Goal: Register for event/course

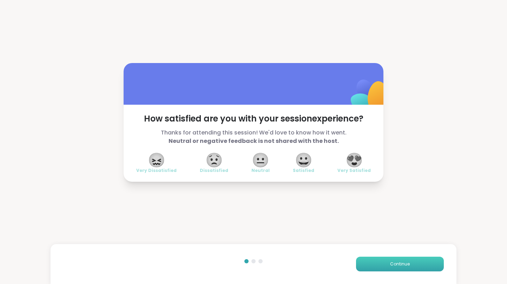
click at [402, 269] on button "Continue" at bounding box center [400, 264] width 88 height 15
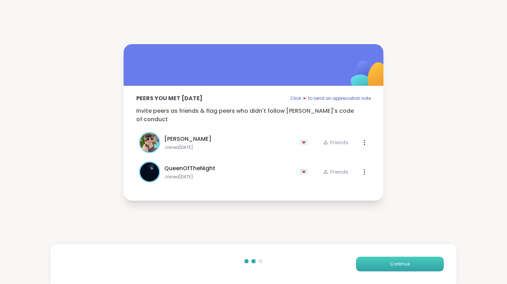
click at [399, 269] on button "Continue" at bounding box center [400, 264] width 88 height 15
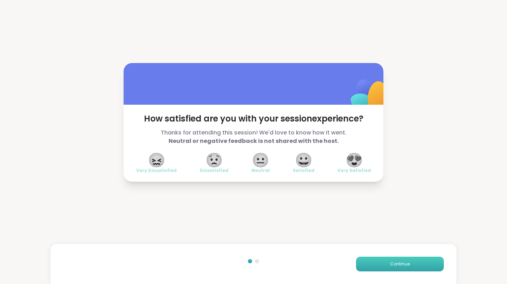
click at [402, 265] on span "Continue" at bounding box center [400, 264] width 20 height 6
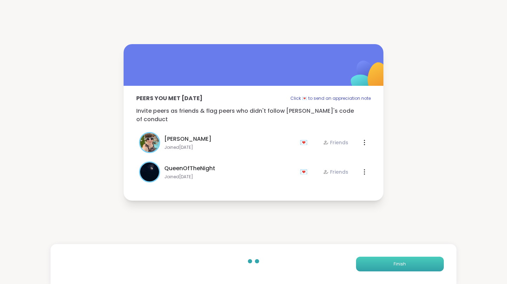
click at [402, 265] on span "Finish" at bounding box center [399, 264] width 12 height 6
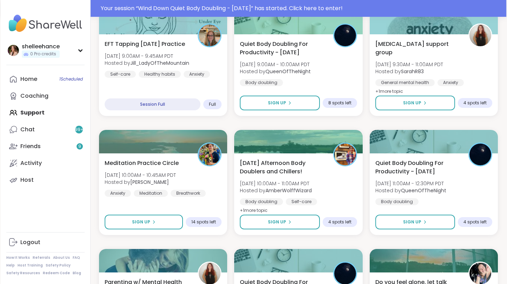
scroll to position [344, 0]
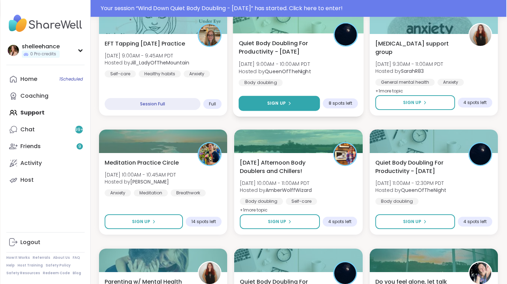
click at [253, 104] on button "Sign Up" at bounding box center [279, 103] width 81 height 15
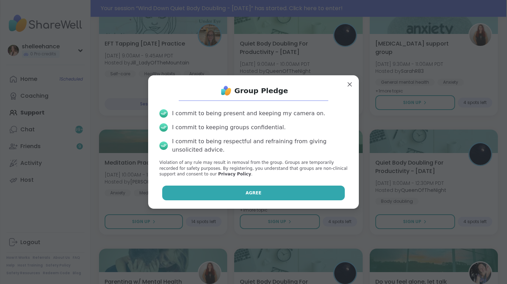
click at [203, 190] on button "Agree" at bounding box center [253, 193] width 183 height 15
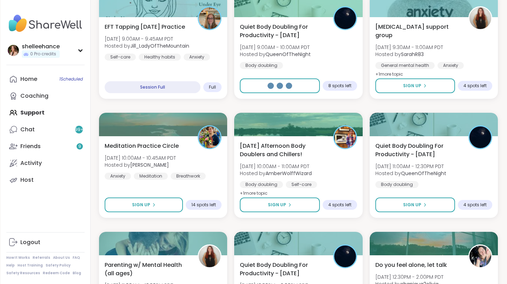
scroll to position [327, 0]
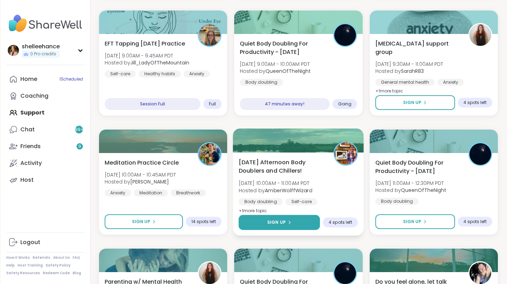
click at [261, 225] on button "Sign Up" at bounding box center [279, 222] width 81 height 15
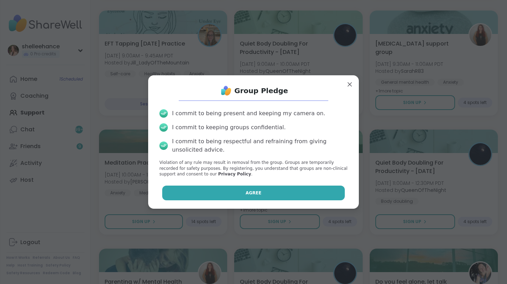
click at [226, 191] on button "Agree" at bounding box center [253, 193] width 183 height 15
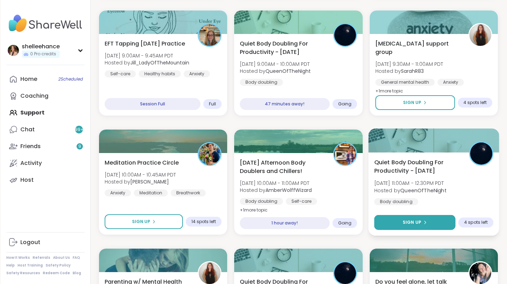
click at [394, 226] on button "Sign Up" at bounding box center [414, 222] width 81 height 15
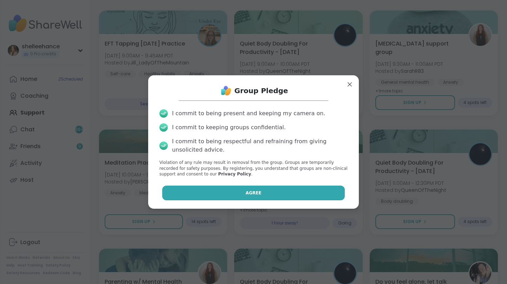
click at [214, 193] on button "Agree" at bounding box center [253, 193] width 183 height 15
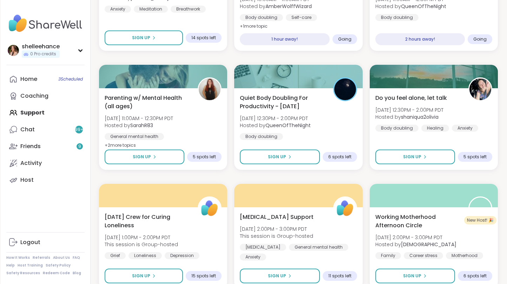
scroll to position [512, 0]
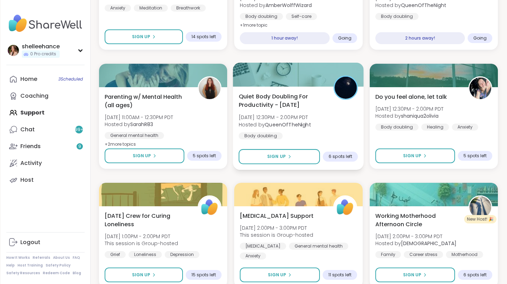
click at [248, 164] on div "Quiet Body Doubling For Productivity - [DATE] [DATE] 12:30PM - 2:00PM PDT Hoste…" at bounding box center [298, 128] width 131 height 83
click at [249, 156] on button "Sign Up" at bounding box center [279, 156] width 81 height 15
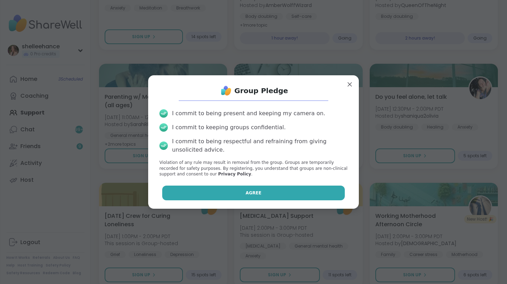
click at [226, 194] on button "Agree" at bounding box center [253, 193] width 183 height 15
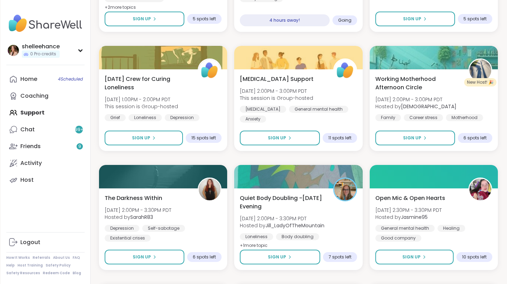
scroll to position [681, 0]
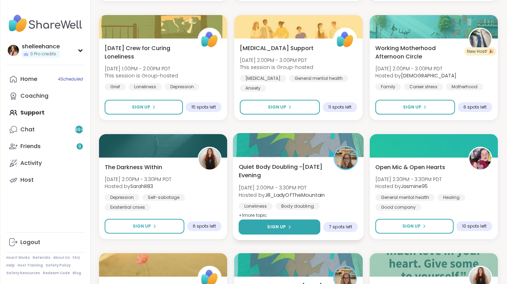
click at [251, 225] on button "Sign Up" at bounding box center [280, 227] width 82 height 15
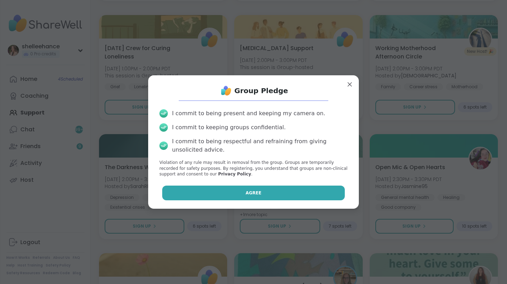
click at [225, 190] on button "Agree" at bounding box center [253, 193] width 183 height 15
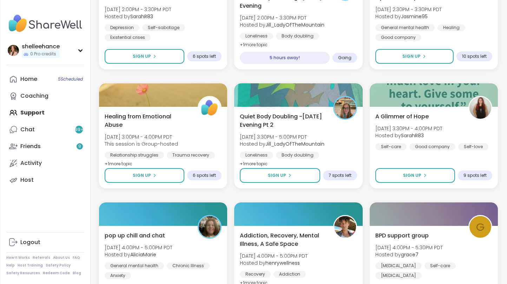
scroll to position [881, 0]
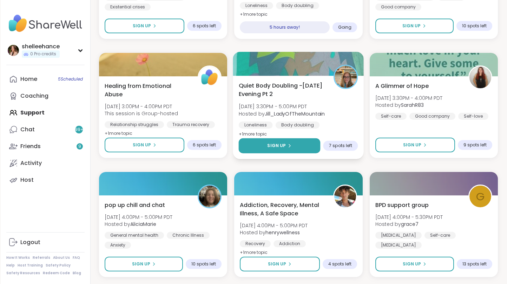
click at [263, 142] on button "Sign Up" at bounding box center [280, 146] width 82 height 15
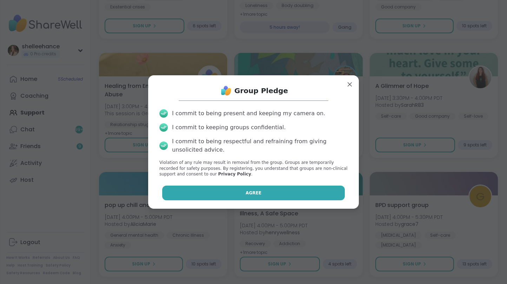
click at [242, 198] on button "Agree" at bounding box center [253, 193] width 183 height 15
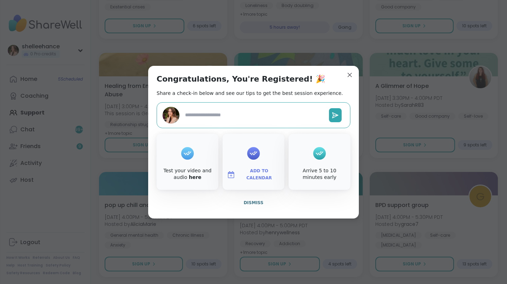
type textarea "*"
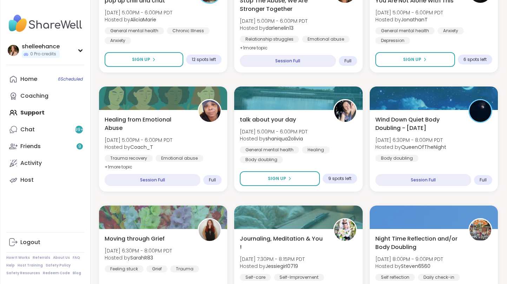
scroll to position [1247, 0]
